Goal: Information Seeking & Learning: Learn about a topic

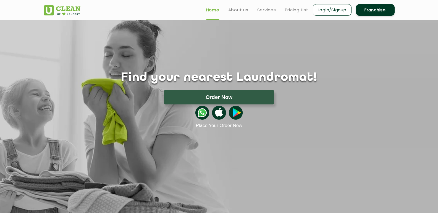
click at [224, 7] on ul "Home About us Services Pricing List Login/Signup Franchise" at bounding box center [298, 9] width 193 height 13
click at [233, 8] on link "About us" at bounding box center [238, 10] width 20 height 7
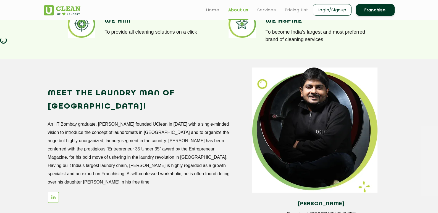
scroll to position [429, 0]
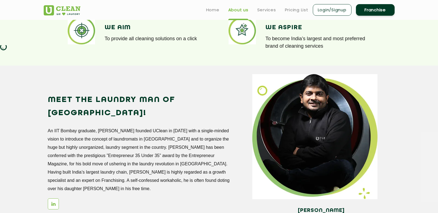
click at [437, 113] on section "Arunabh Sinha Founder at UClean Meet the Laundry Man of India! An IIT Bombay gr…" at bounding box center [219, 154] width 438 height 176
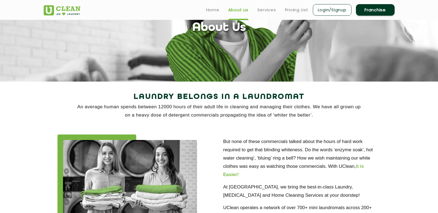
scroll to position [0, 0]
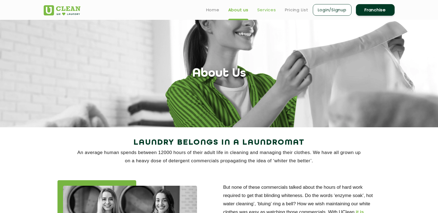
click at [264, 9] on link "Services" at bounding box center [266, 10] width 19 height 7
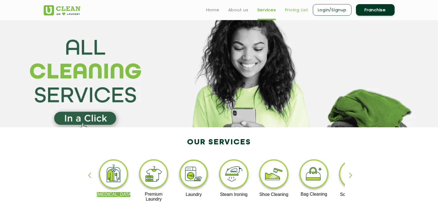
click at [297, 8] on link "Pricing List" at bounding box center [296, 10] width 23 height 7
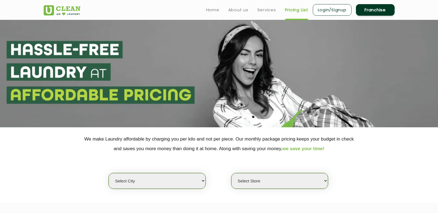
click at [198, 183] on select "Select city Aalo Agartala Agra Ahmedabad Akola Aligarh Alwar - UClean Select Am…" at bounding box center [157, 181] width 97 height 16
select select "28"
click at [109, 173] on select "Select city Aalo Agartala Agra Ahmedabad Akola Aligarh Alwar - UClean Select Am…" at bounding box center [157, 181] width 97 height 16
click at [307, 185] on select "Select Store UClean Suddhowala Dehradun UClean Subhash Nagar UClean ITBP Road U…" at bounding box center [279, 181] width 97 height 16
select select "611"
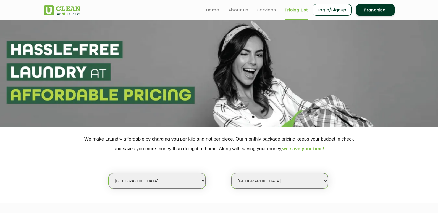
click at [231, 173] on select "Select Store UClean Suddhowala Dehradun UClean Subhash Nagar UClean ITBP Road U…" at bounding box center [279, 181] width 97 height 16
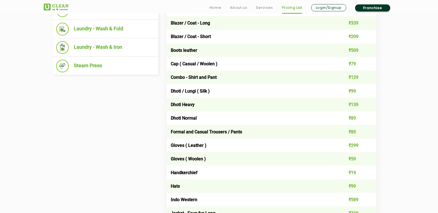
scroll to position [271, 0]
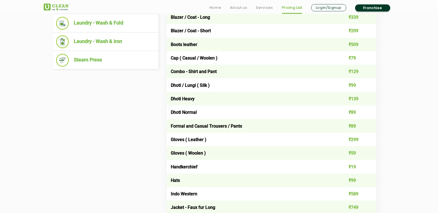
drag, startPoint x: 426, startPoint y: 91, endPoint x: 426, endPoint y: 97, distance: 6.6
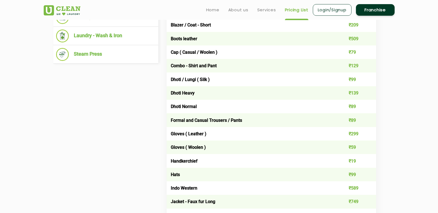
scroll to position [250, 0]
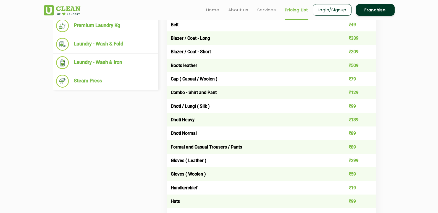
click at [374, 8] on link "Franchise" at bounding box center [375, 10] width 39 height 12
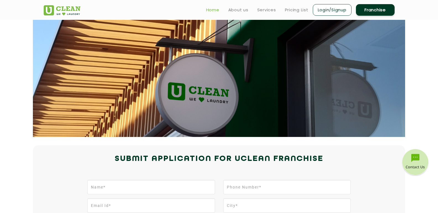
click at [212, 10] on link "Home" at bounding box center [212, 10] width 13 height 7
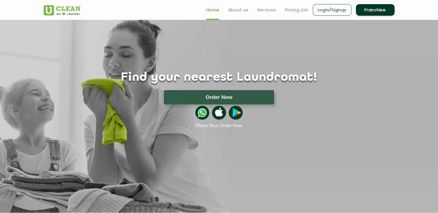
click at [385, 9] on link "Franchise" at bounding box center [375, 10] width 39 height 12
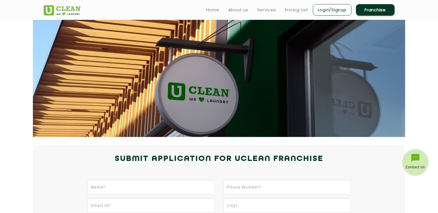
click at [217, 14] on ul "Home About us Services Pricing List Login/Signup Franchise" at bounding box center [298, 9] width 193 height 13
click at [212, 9] on link "Home" at bounding box center [212, 10] width 13 height 7
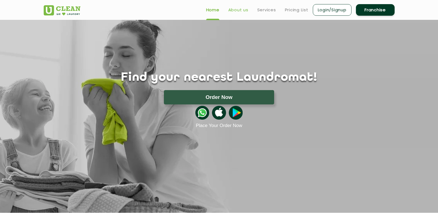
click at [236, 8] on link "About us" at bounding box center [238, 10] width 20 height 7
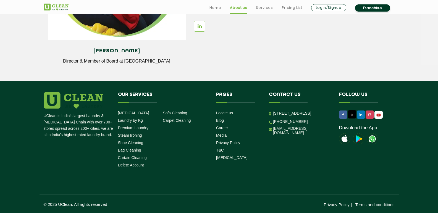
scroll to position [774, 0]
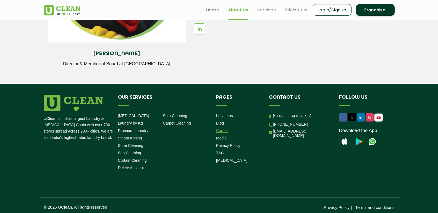
click at [223, 131] on link "Career" at bounding box center [222, 131] width 12 height 4
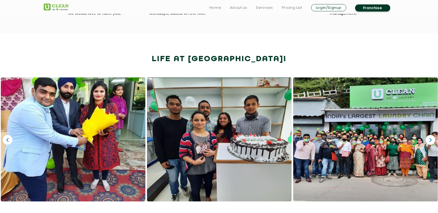
scroll to position [311, 0]
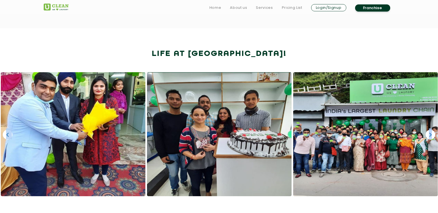
drag, startPoint x: 437, startPoint y: 102, endPoint x: 438, endPoint y: 110, distance: 7.8
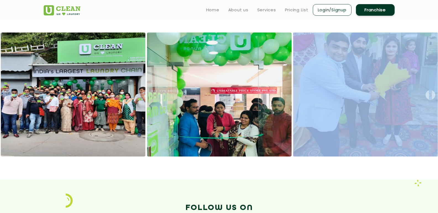
scroll to position [343, 0]
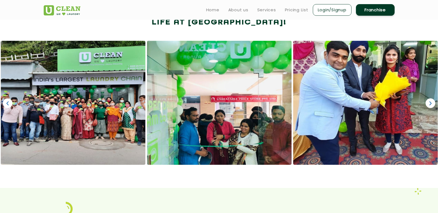
click at [284, 176] on div "‹ ›" at bounding box center [219, 114] width 438 height 147
click at [431, 99] on link "›" at bounding box center [430, 104] width 10 height 10
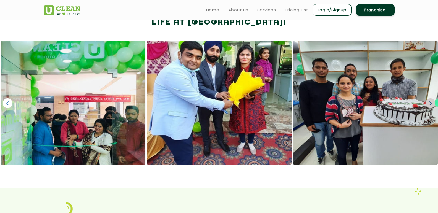
click at [431, 99] on link "›" at bounding box center [430, 104] width 10 height 10
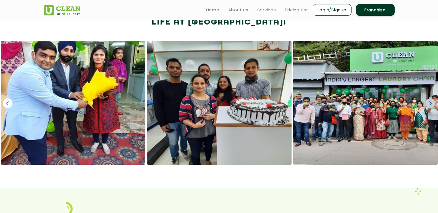
click at [430, 100] on link "›" at bounding box center [430, 104] width 10 height 10
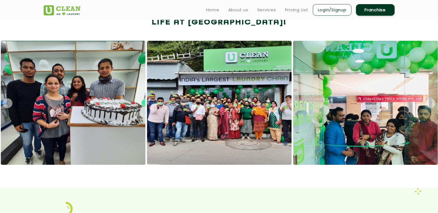
click at [430, 100] on link "›" at bounding box center [430, 104] width 10 height 10
